Goal: Task Accomplishment & Management: Manage account settings

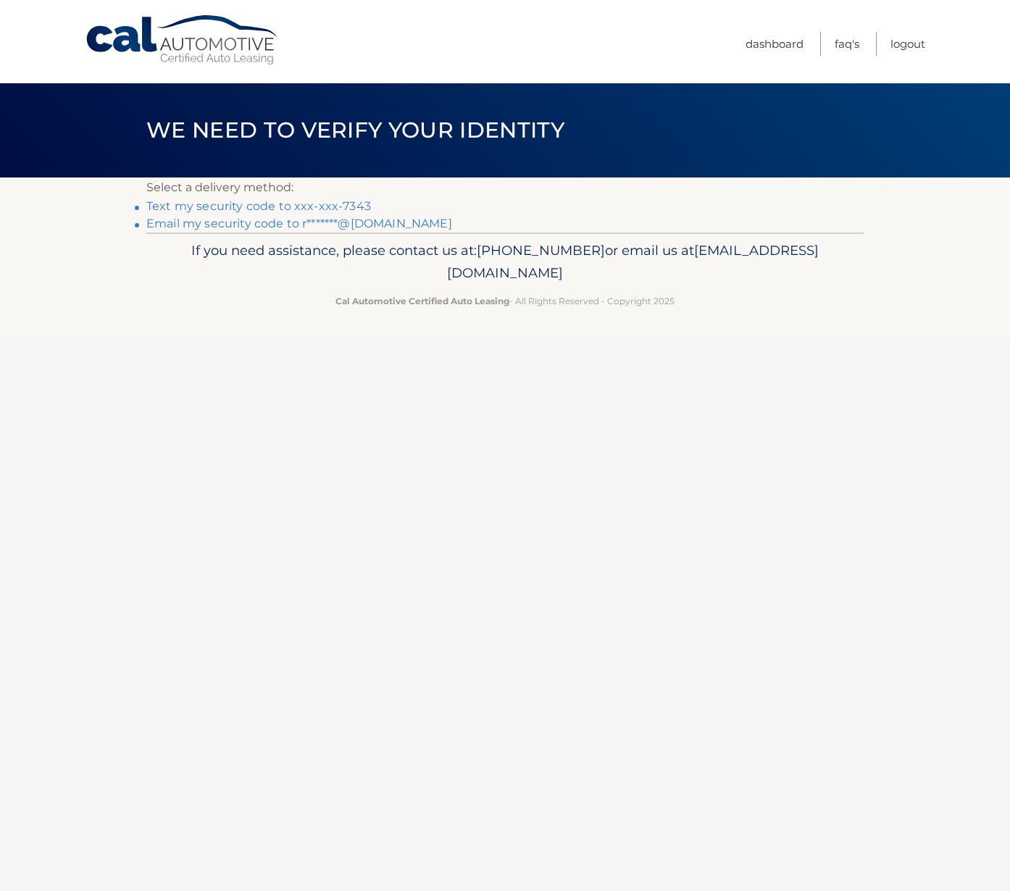
click at [214, 209] on link "Text my security code to xxx-xxx-7343" at bounding box center [258, 206] width 225 height 14
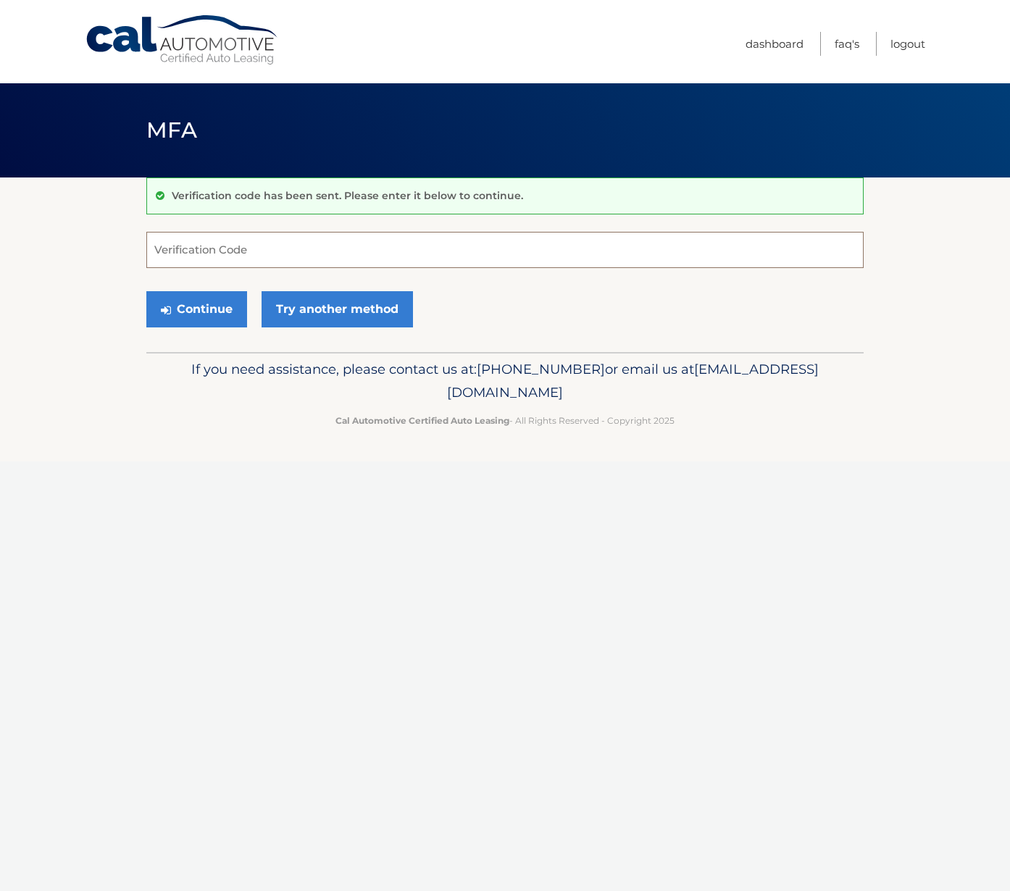
click at [190, 250] on input "Verification Code" at bounding box center [504, 250] width 717 height 36
type input "981399"
click at [186, 301] on button "Continue" at bounding box center [196, 309] width 101 height 36
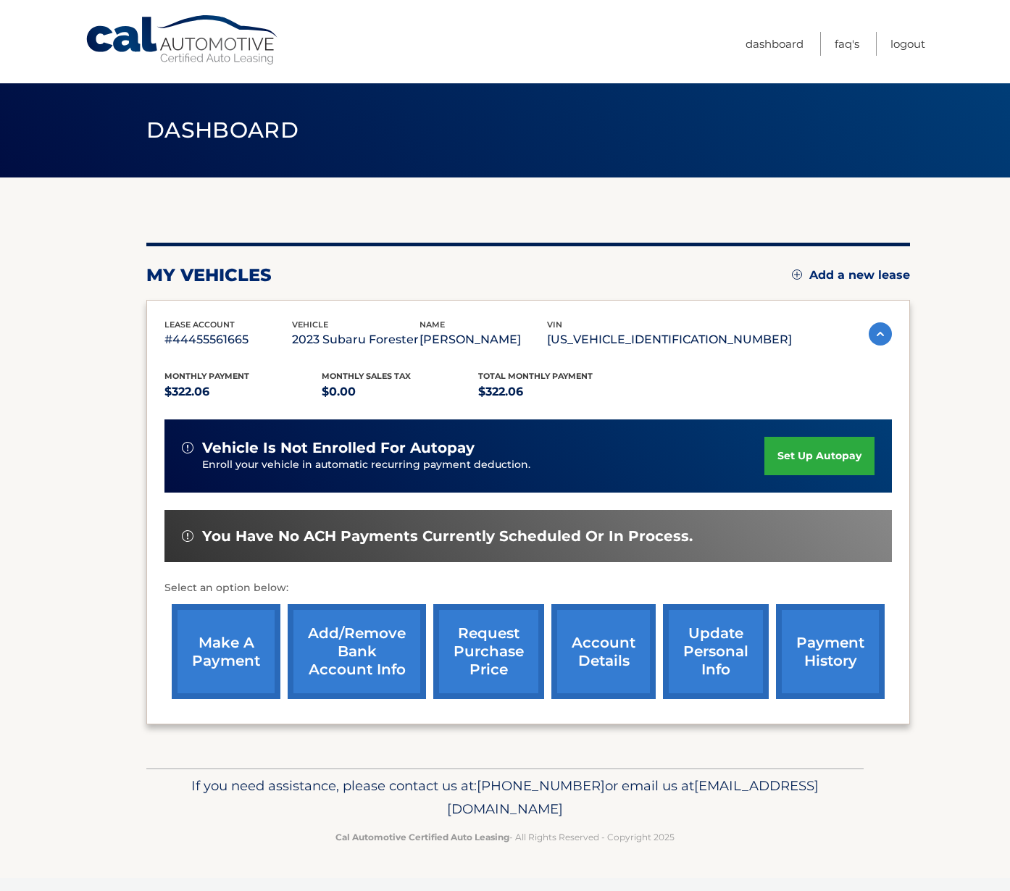
click at [232, 665] on link "make a payment" at bounding box center [226, 651] width 109 height 95
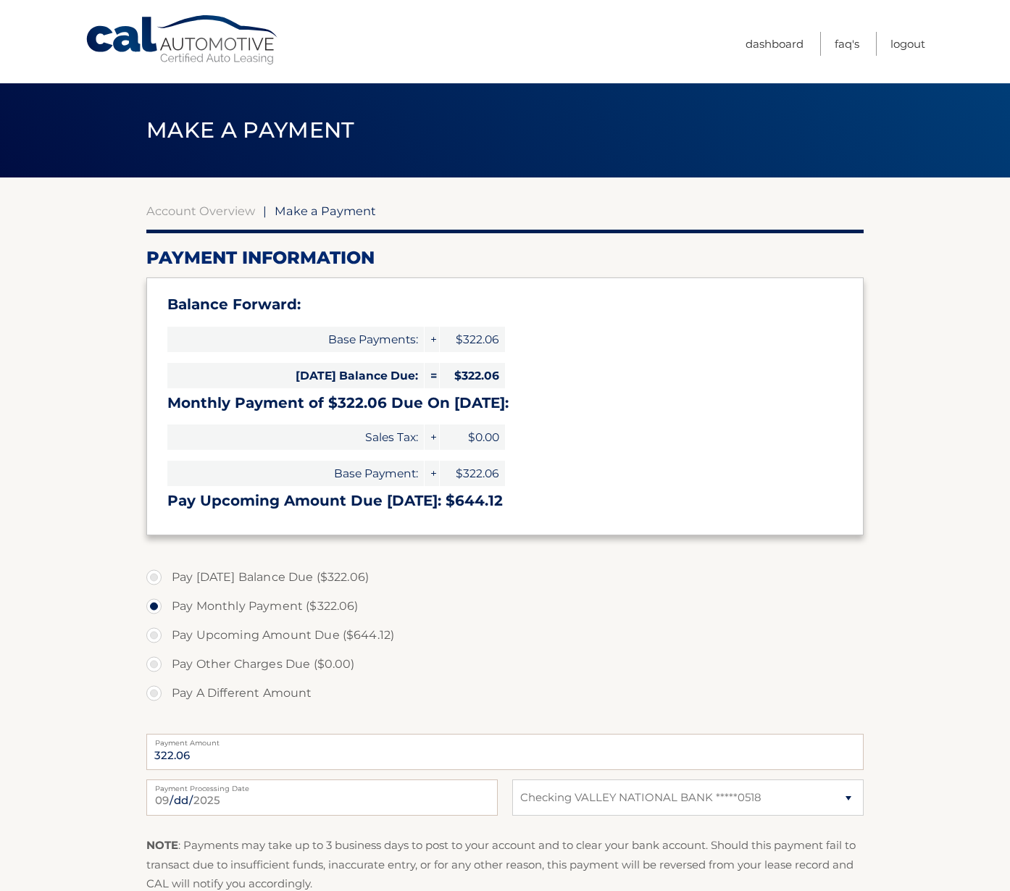
select select "YmMyMzlmN2UtOTAxMi00OThhLTkzODgtNTczYmMxNzMzOTFh"
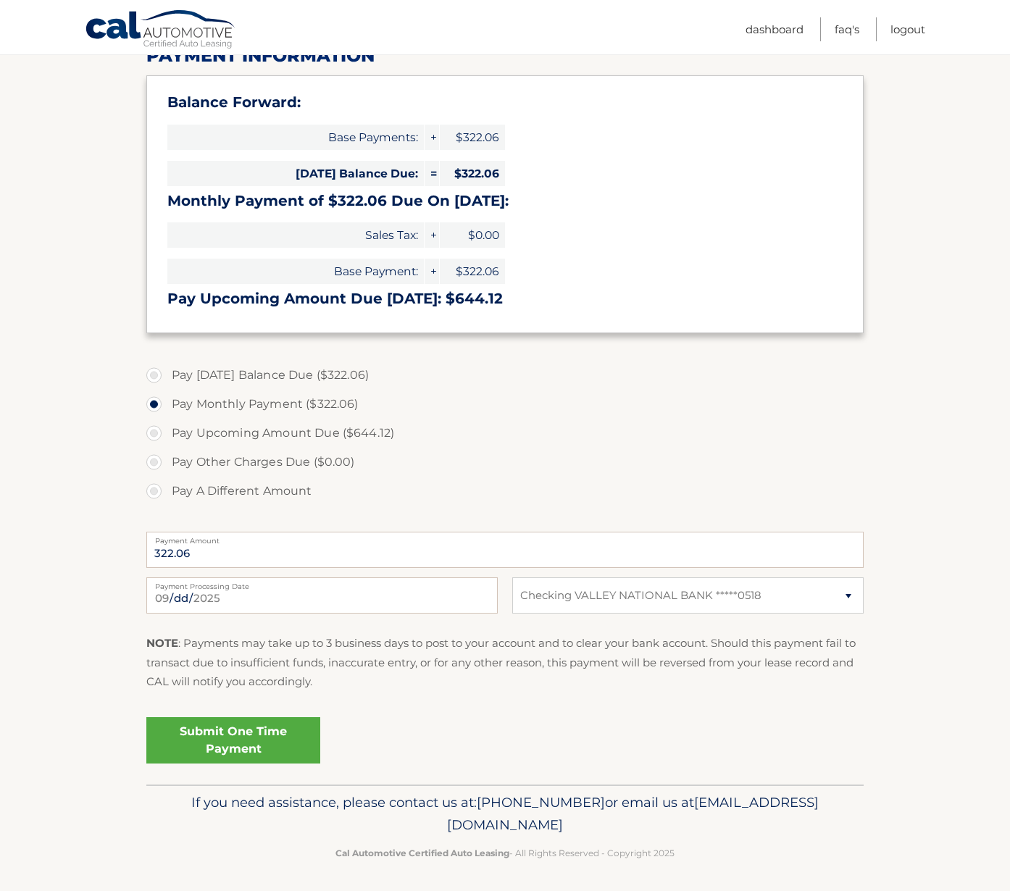
scroll to position [201, 0]
click at [222, 742] on link "Submit One Time Payment" at bounding box center [233, 741] width 174 height 46
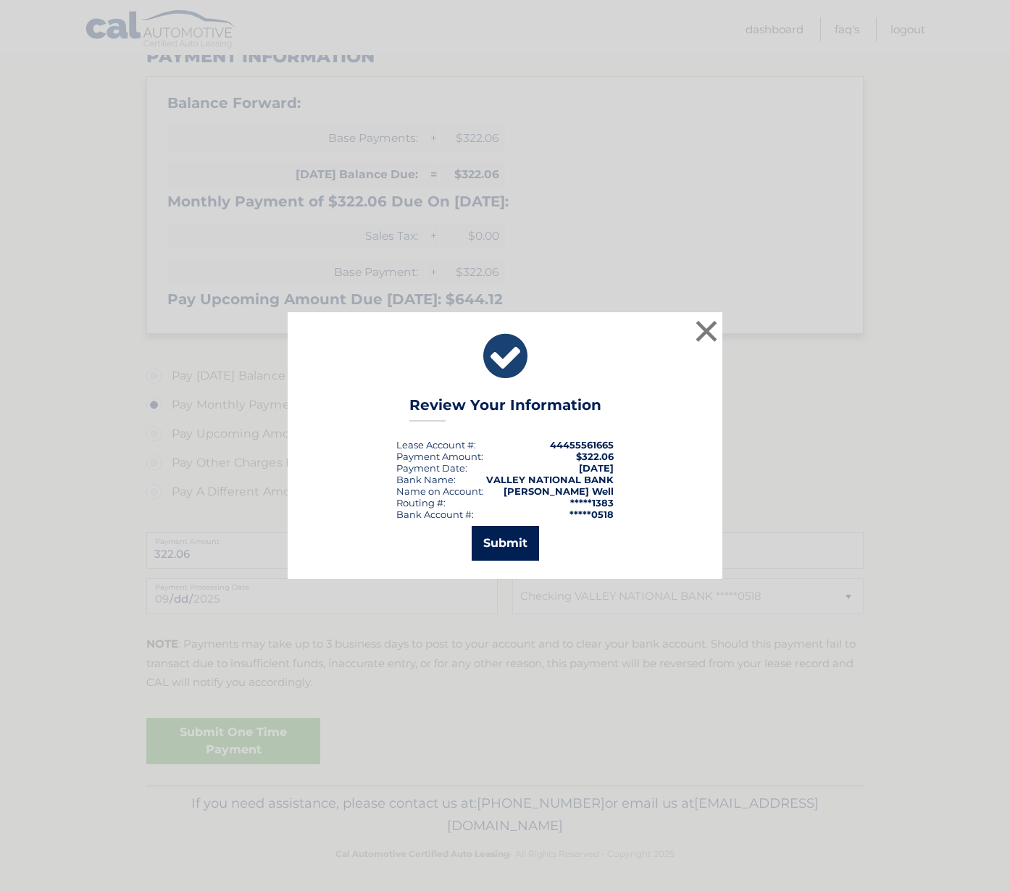
click at [509, 543] on button "Submit" at bounding box center [505, 543] width 67 height 35
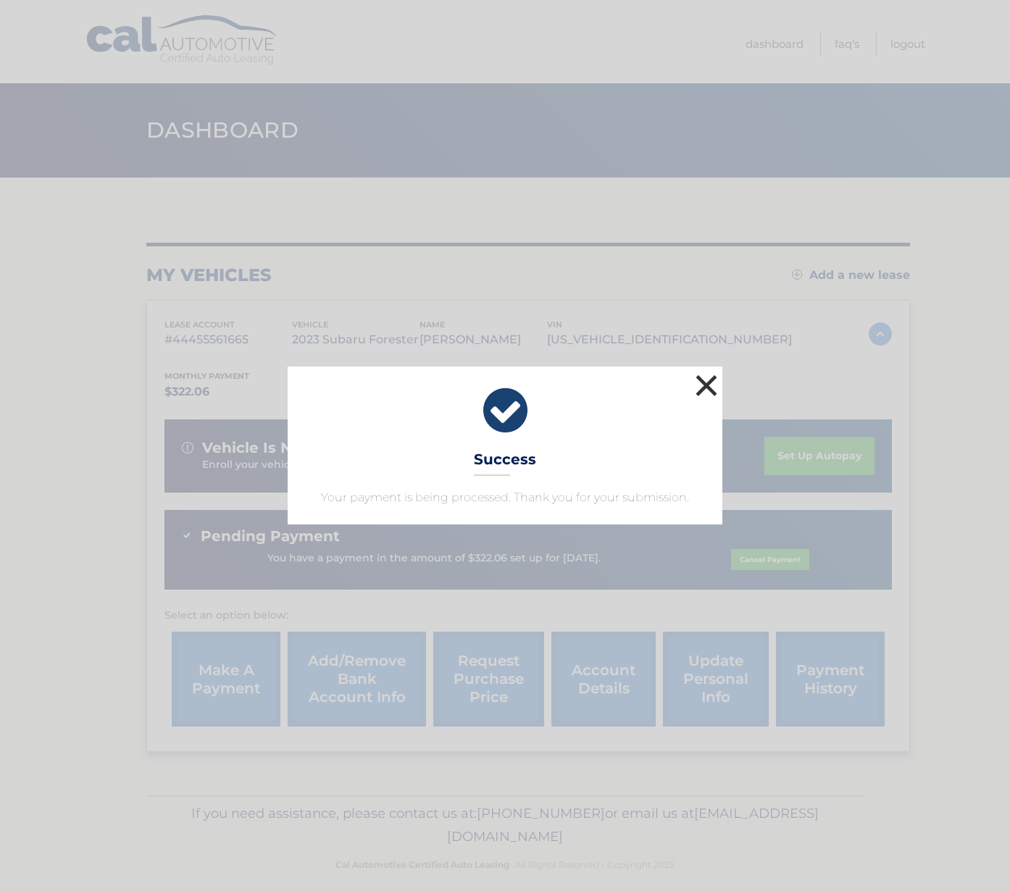
click at [705, 387] on button "×" at bounding box center [706, 385] width 29 height 29
